Goal: Task Accomplishment & Management: Complete application form

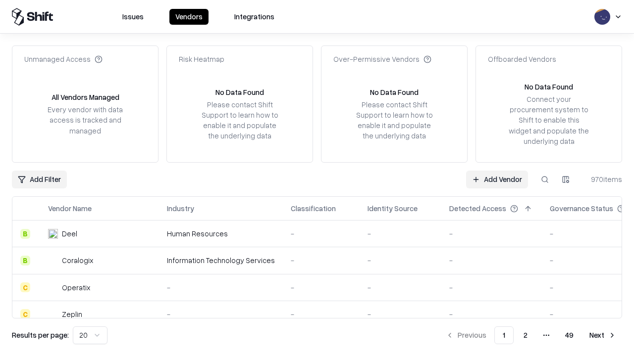
click at [497, 179] on link "Add Vendor" at bounding box center [497, 180] width 62 height 18
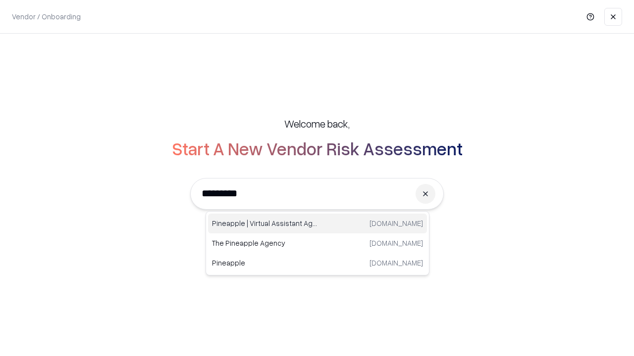
click at [317, 224] on div "Pineapple | Virtual Assistant Agency trypineapple.com" at bounding box center [317, 224] width 219 height 20
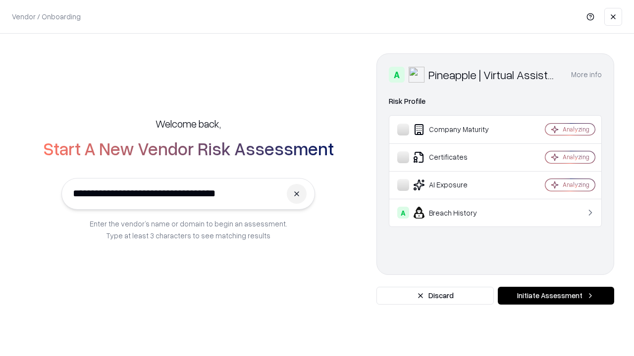
type input "**********"
click at [555, 296] on button "Initiate Assessment" at bounding box center [556, 296] width 116 height 18
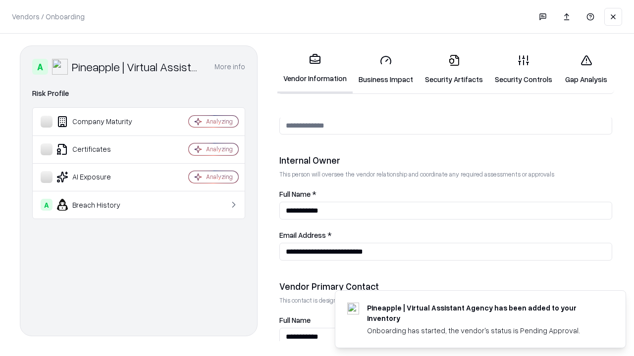
scroll to position [513, 0]
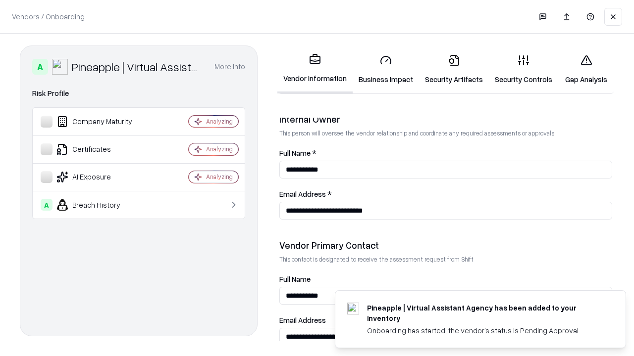
click at [386, 69] on link "Business Impact" at bounding box center [386, 70] width 66 height 46
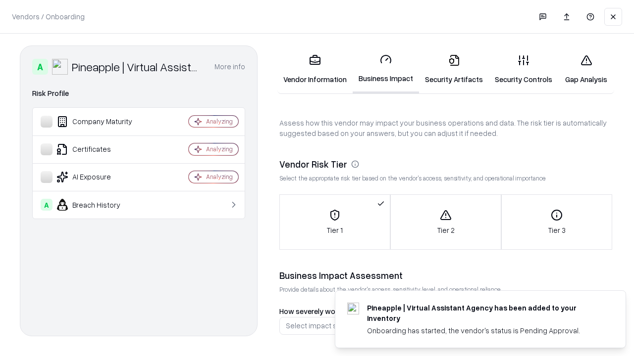
click at [454, 69] on link "Security Artifacts" at bounding box center [454, 70] width 70 height 46
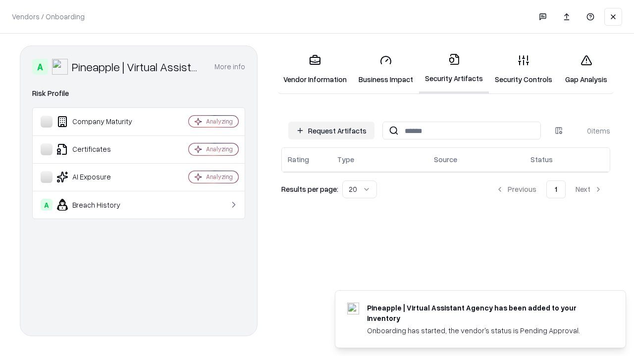
click at [331, 131] on button "Request Artifacts" at bounding box center [331, 131] width 86 height 18
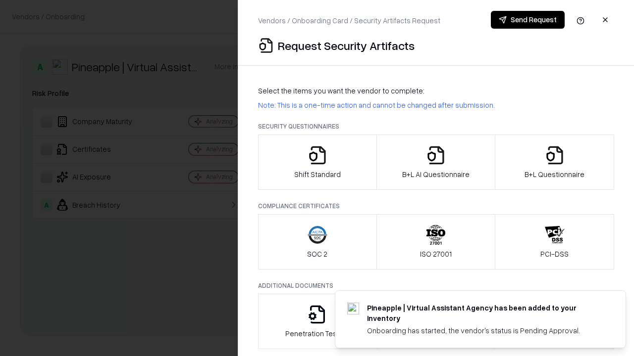
click at [317, 162] on icon "button" at bounding box center [317, 156] width 20 height 20
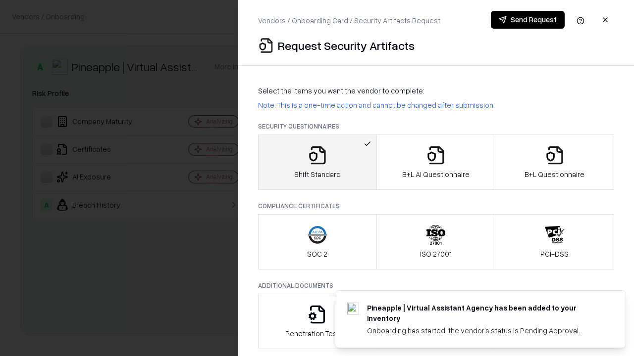
click at [527, 20] on button "Send Request" at bounding box center [528, 20] width 74 height 18
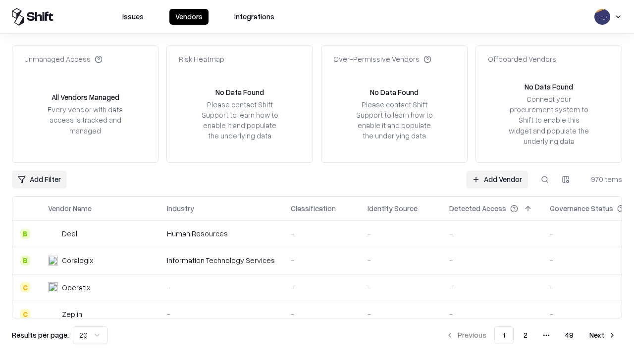
click at [545, 179] on button at bounding box center [545, 180] width 18 height 18
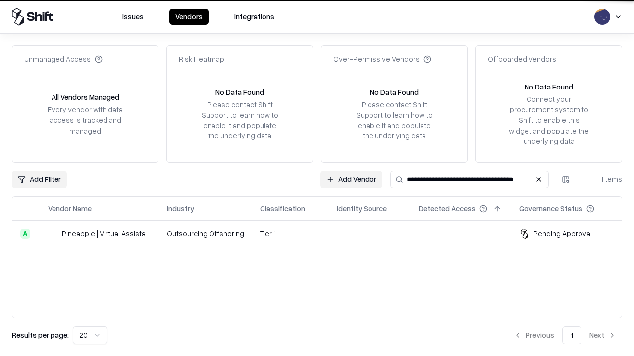
type input "**********"
click at [323, 234] on td "Tier 1" at bounding box center [290, 234] width 77 height 27
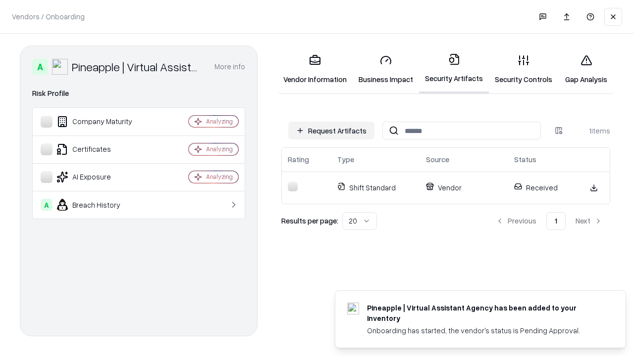
click at [586, 69] on link "Gap Analysis" at bounding box center [586, 70] width 56 height 46
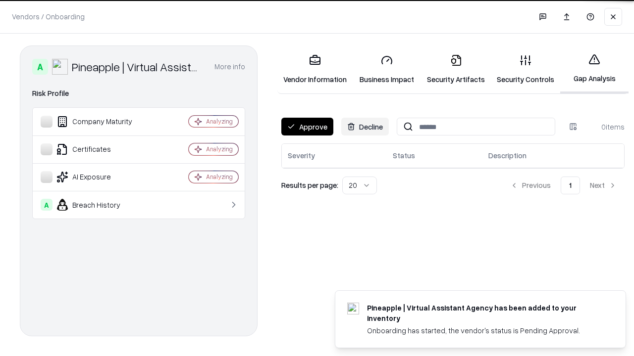
click at [307, 127] on button "Approve" at bounding box center [307, 127] width 52 height 18
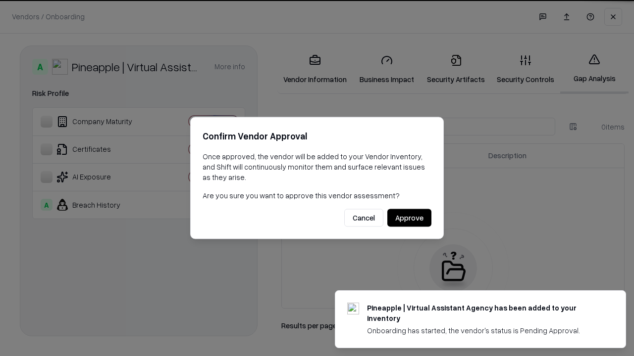
click at [409, 218] on button "Approve" at bounding box center [409, 218] width 44 height 18
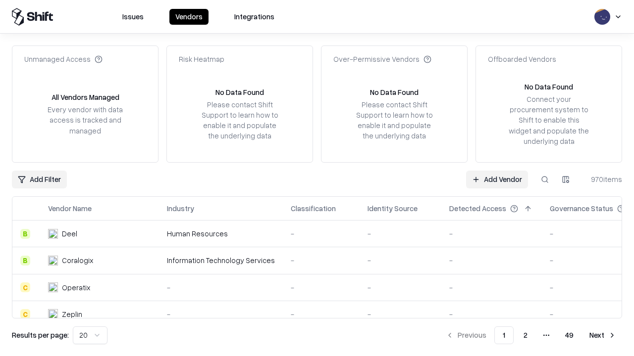
type input "**********"
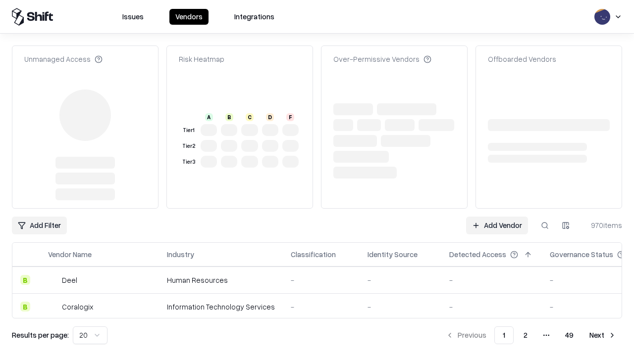
click at [497, 217] on link "Add Vendor" at bounding box center [497, 226] width 62 height 18
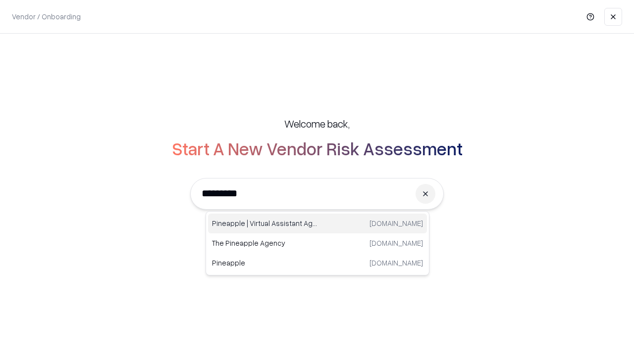
click at [317, 224] on div "Pineapple | Virtual Assistant Agency trypineapple.com" at bounding box center [317, 224] width 219 height 20
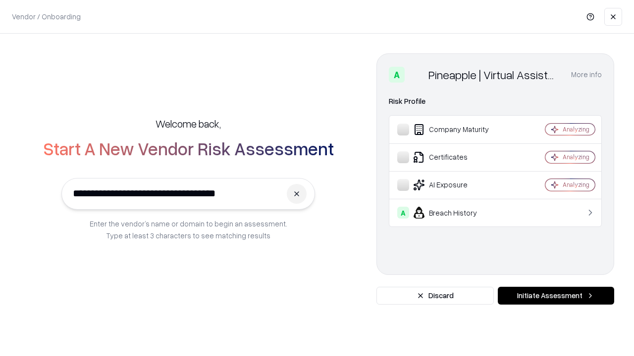
type input "**********"
click at [555, 296] on button "Initiate Assessment" at bounding box center [556, 296] width 116 height 18
